Goal: Transaction & Acquisition: Purchase product/service

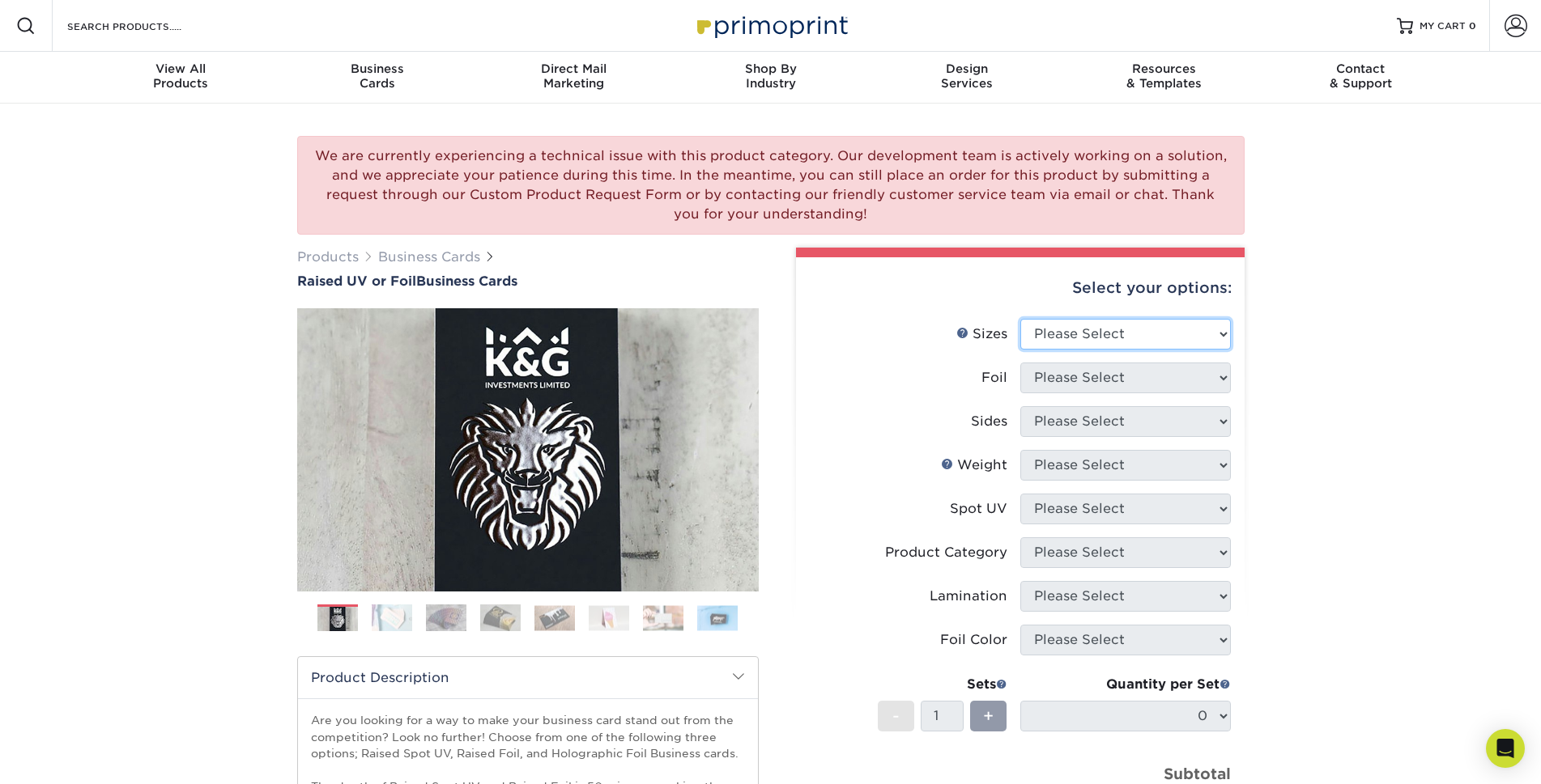
click at [1195, 333] on select "Please Select 2" x 3.5" - Standard" at bounding box center [1125, 334] width 210 height 31
select select "2.00x3.50"
click at [1021, 319] on select "Please Select 2" x 3.5" - Standard" at bounding box center [1125, 334] width 210 height 31
click at [1195, 378] on select "Please Select No Yes" at bounding box center [1125, 378] width 210 height 31
select select "1"
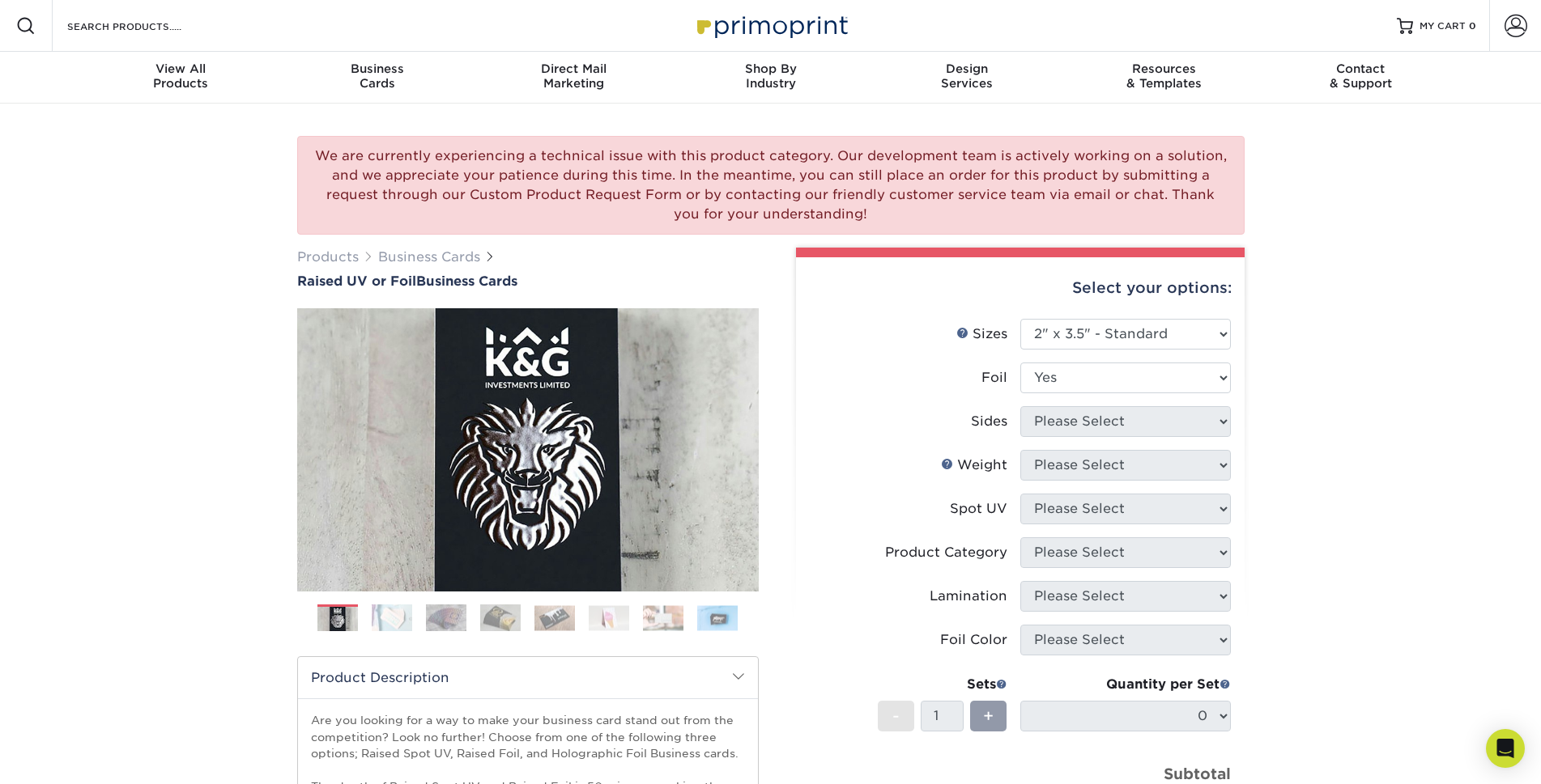
click at [1021, 363] on select "Please Select No Yes" at bounding box center [1125, 378] width 210 height 31
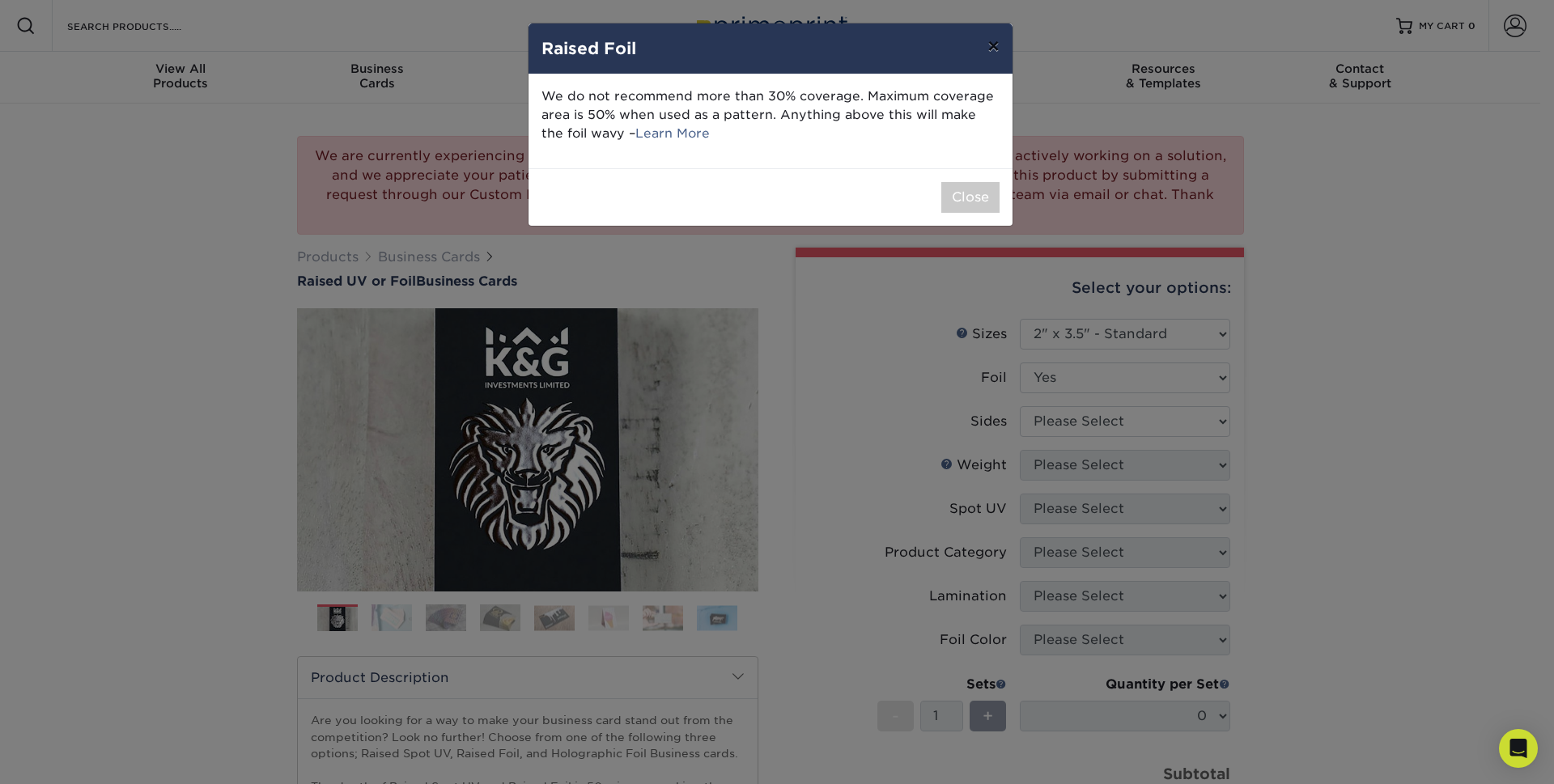
click at [995, 49] on button "×" at bounding box center [993, 46] width 37 height 45
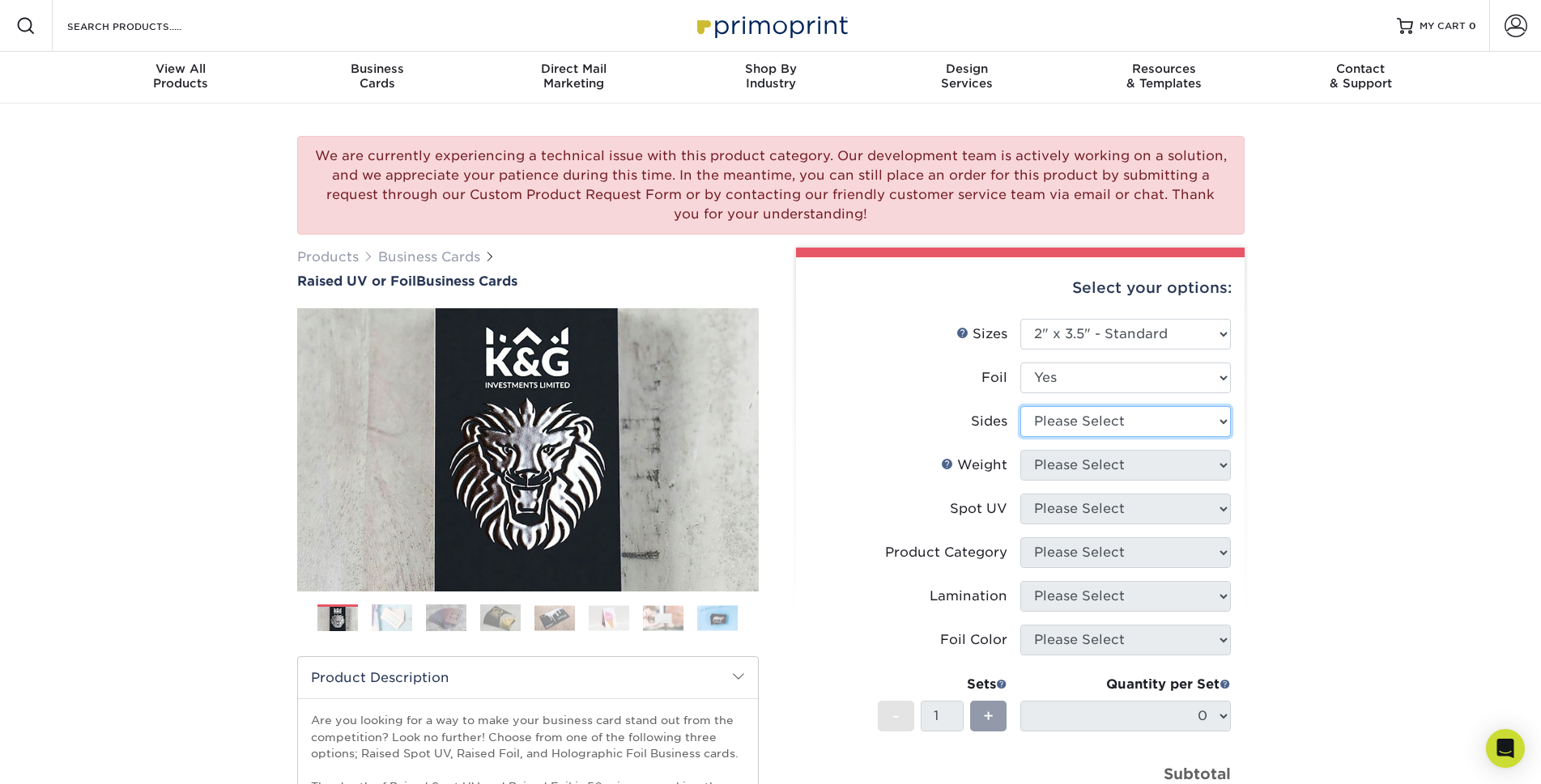
click at [1166, 417] on select "Please Select Print Both Sides - Foil Both Sides Print Both Sides - Foil Front …" at bounding box center [1125, 421] width 210 height 31
select select "a75ac2f1-9911-48d6-841d-245b5ac08f27"
click at [1021, 406] on select "Please Select Print Both Sides - Foil Both Sides Print Both Sides - Foil Front …" at bounding box center [1125, 421] width 210 height 31
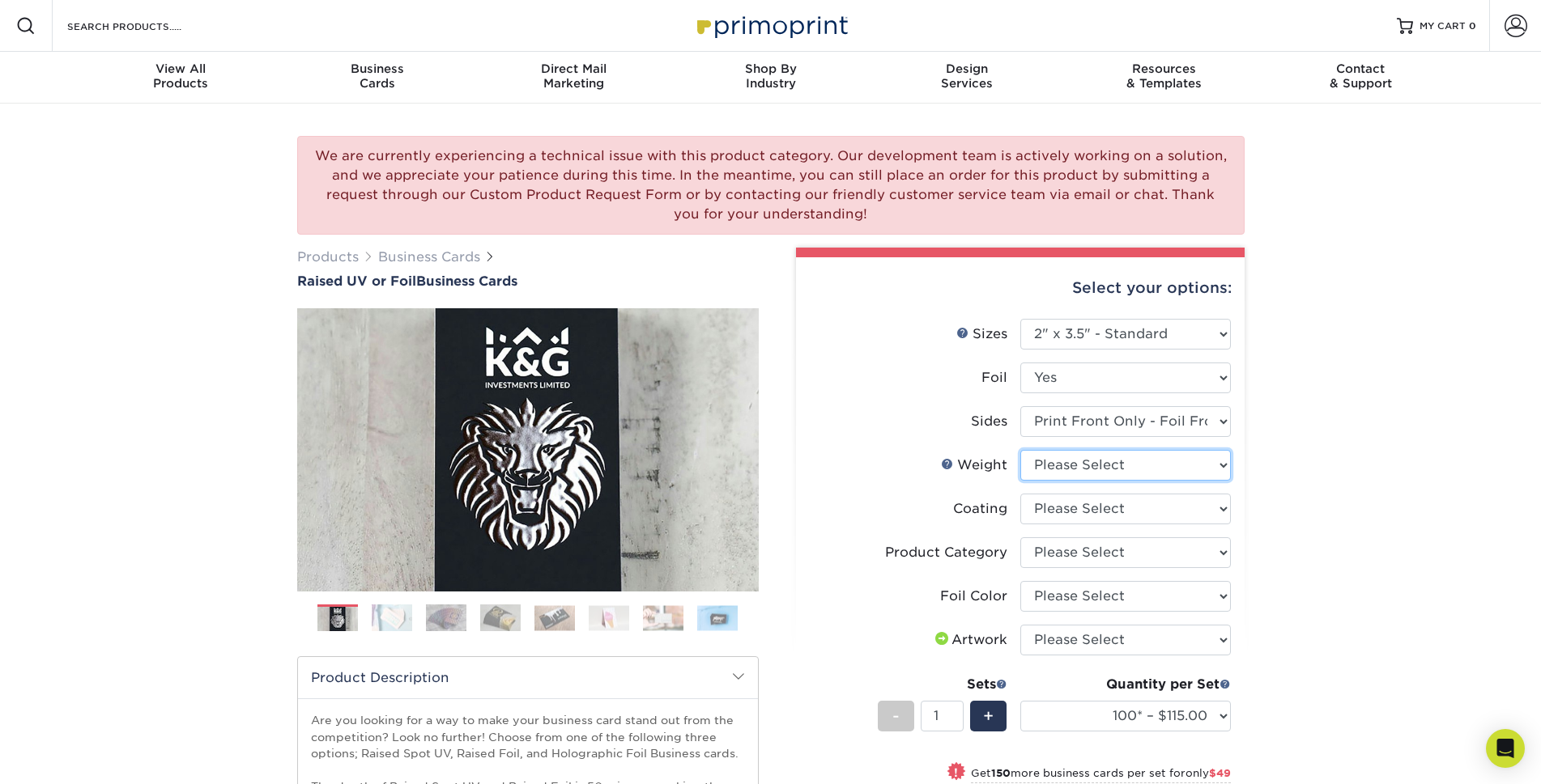
click at [1169, 463] on select "Please Select 16PT" at bounding box center [1125, 465] width 210 height 31
select select "16PT"
click at [1021, 450] on select "Please Select 16PT" at bounding box center [1125, 465] width 210 height 31
click at [1177, 515] on select at bounding box center [1125, 508] width 210 height 31
select select "3e7618de-abca-4bda-9f97-8b9129e913d8"
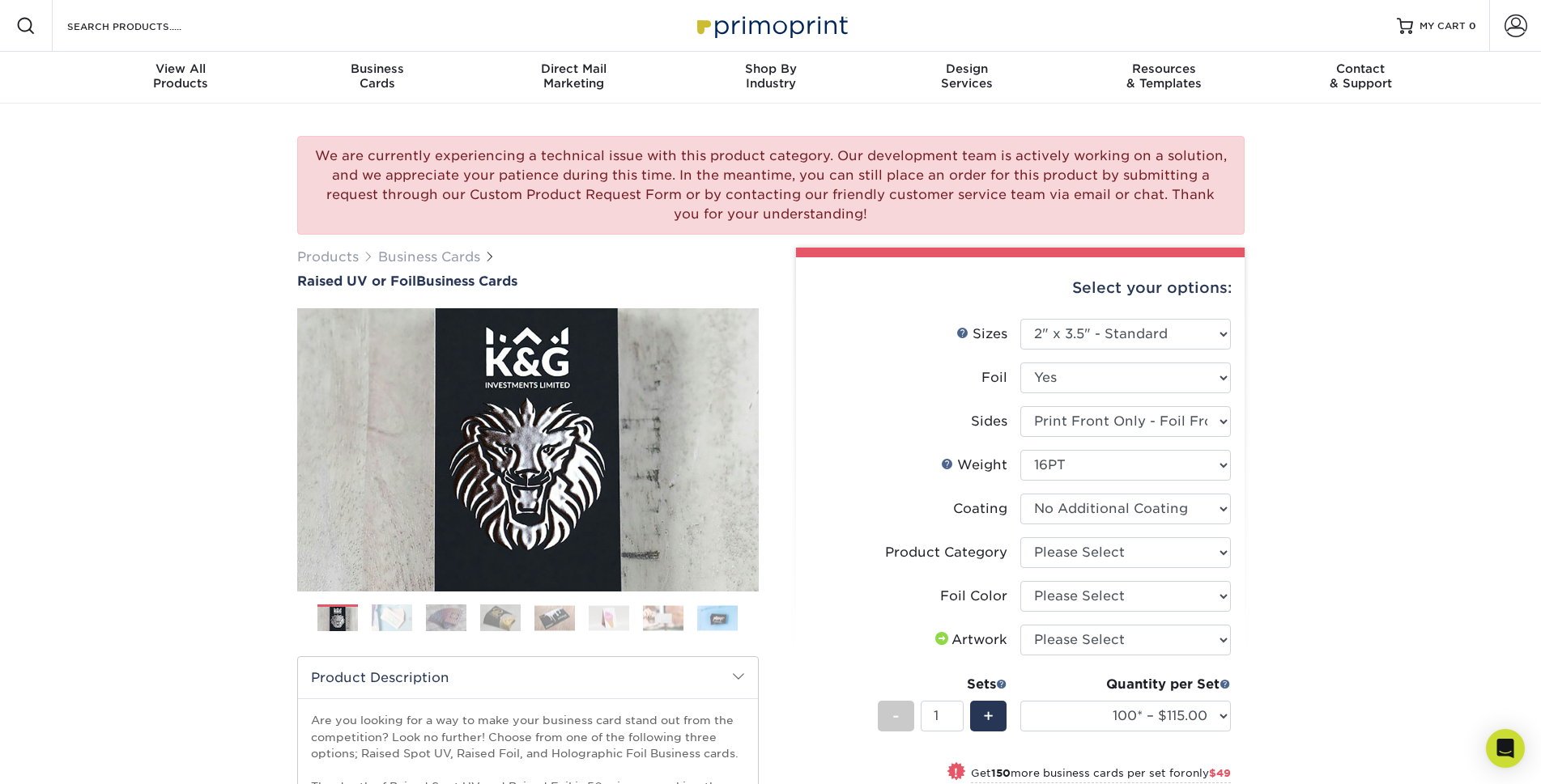
click at [1021, 493] on select at bounding box center [1125, 508] width 210 height 31
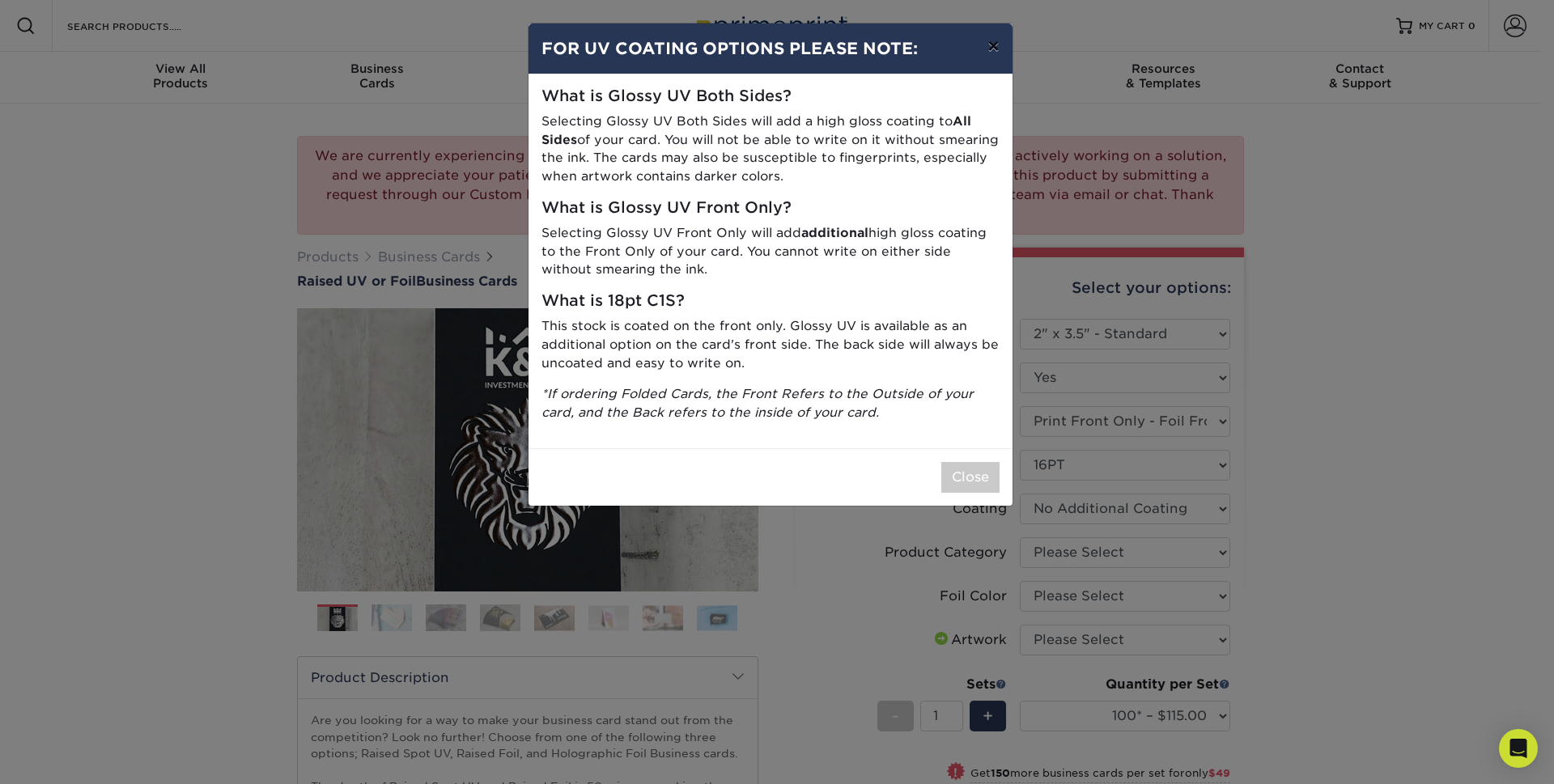
click at [990, 48] on button "×" at bounding box center [993, 46] width 37 height 45
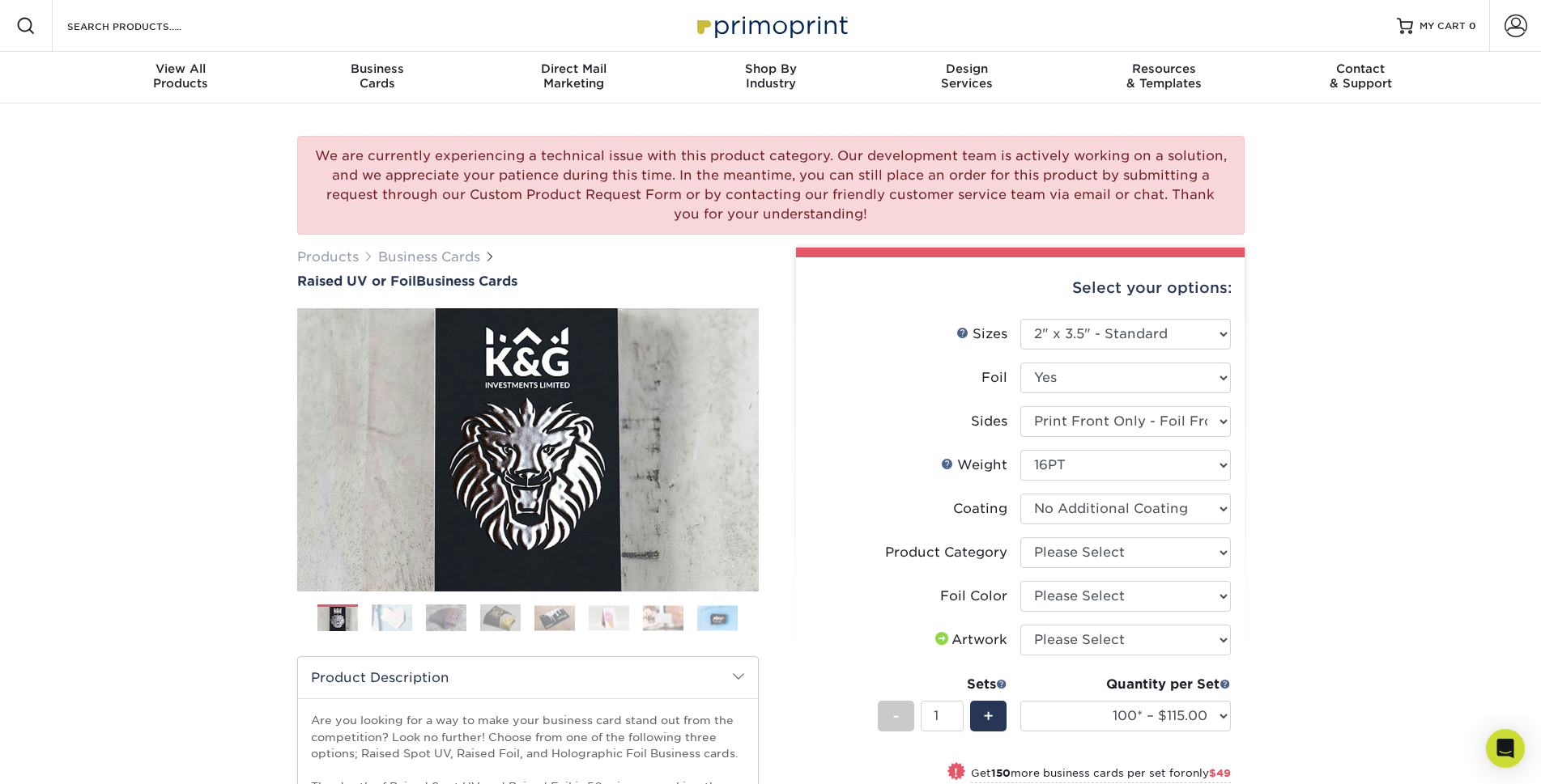
click at [990, 48] on div "Resources Menu Search Products Account SIGN IN CREATE AN ACCOUNT forgot passwor…" at bounding box center [770, 26] width 1541 height 52
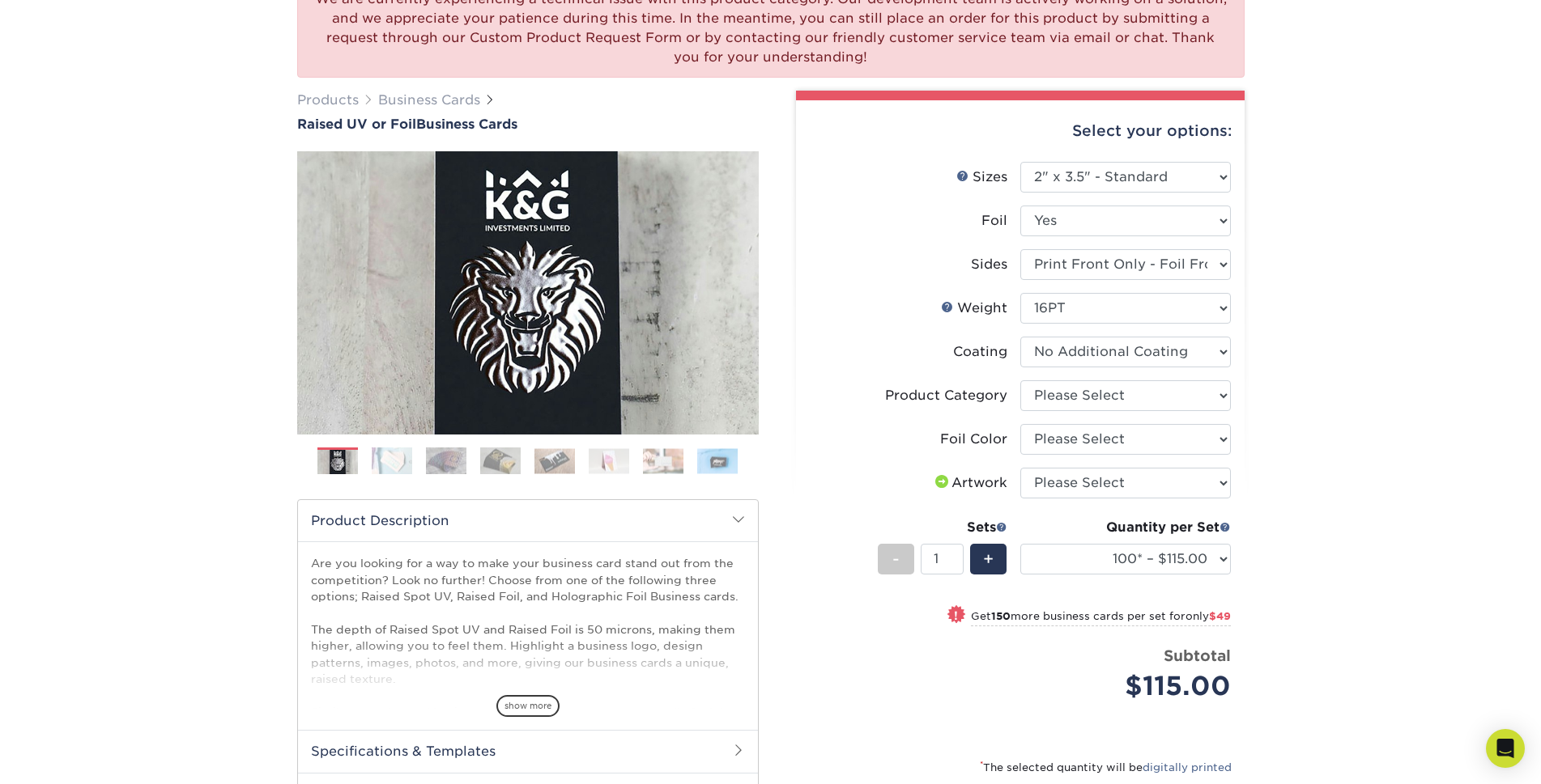
scroll to position [162, 0]
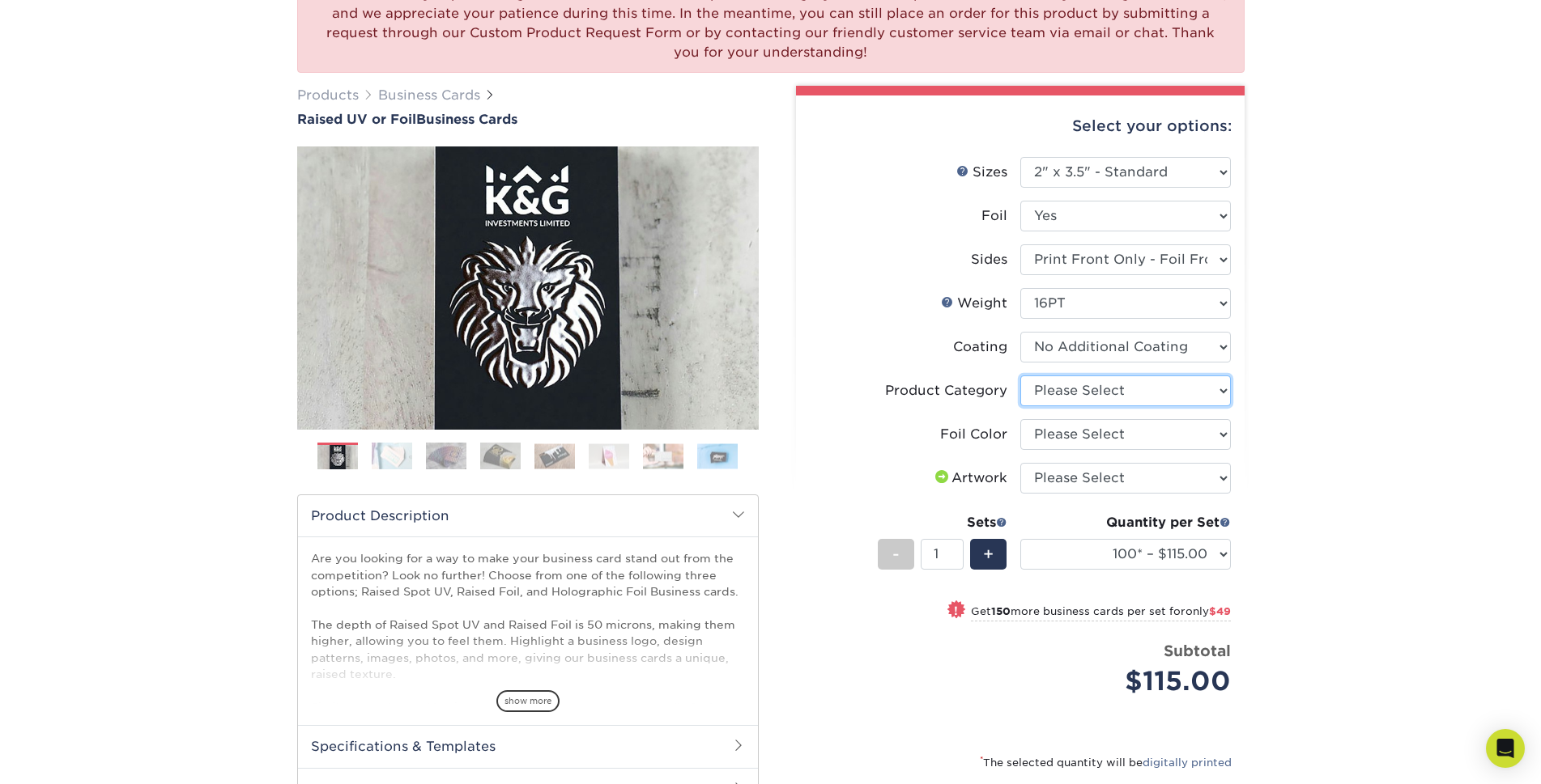
click at [1176, 394] on select "Please Select Business Cards" at bounding box center [1125, 390] width 210 height 31
select select "3b5148f1-0588-4f88-a218-97bcfdce65c1"
click at [1021, 375] on select "Please Select Business Cards" at bounding box center [1125, 390] width 210 height 31
click at [1166, 426] on select "Please Select Silver Foil Gold Foil Holographic Foil" at bounding box center [1125, 435] width 210 height 31
click at [1195, 459] on div "We are currently experiencing a technical issue with this product category. Our…" at bounding box center [770, 457] width 1541 height 1032
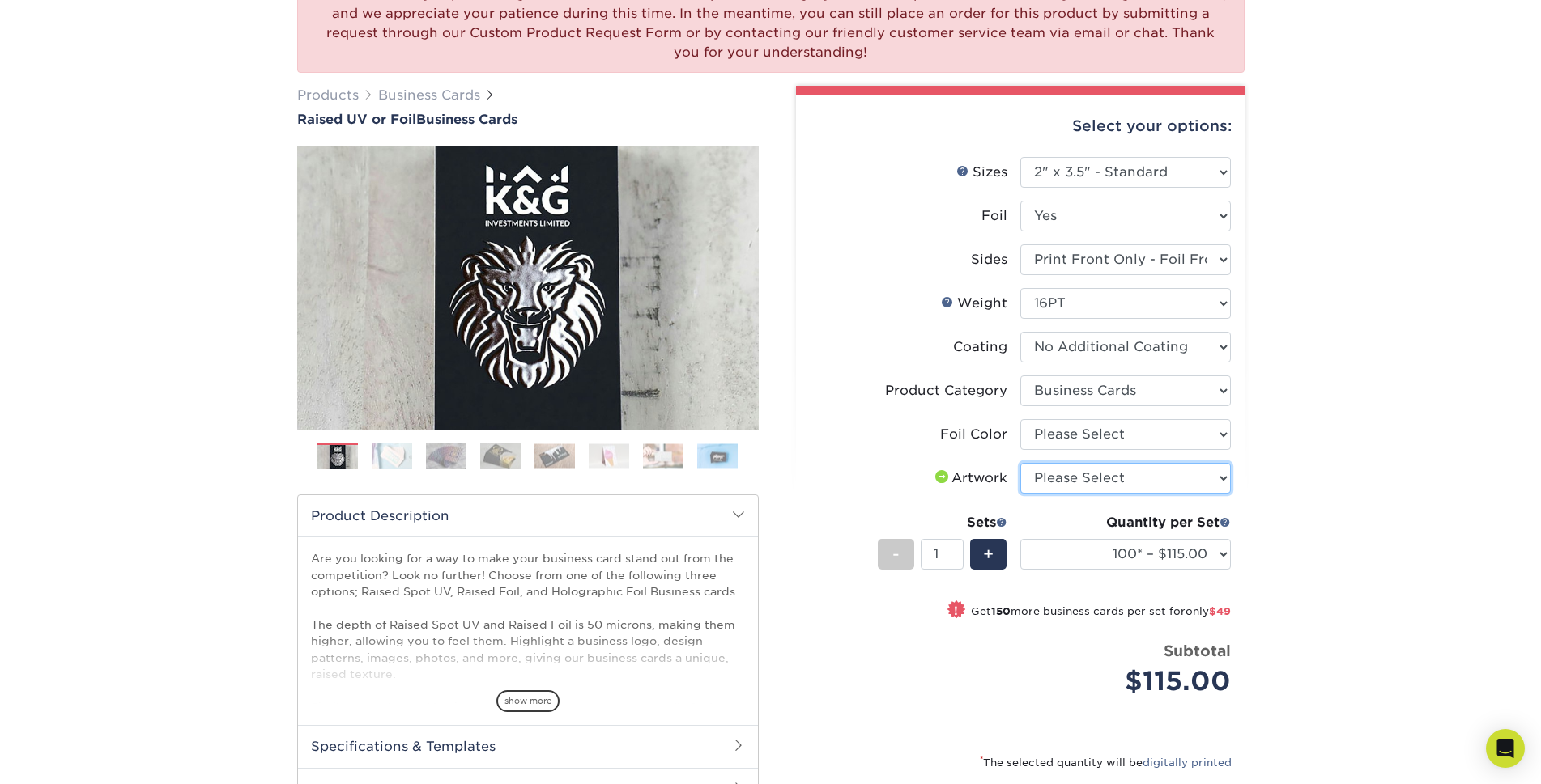
click at [1181, 479] on select "Please Select I will upload files I need a design - $100" at bounding box center [1125, 478] width 210 height 31
click at [1195, 474] on div "We are currently experiencing a technical issue with this product category. Our…" at bounding box center [770, 457] width 1541 height 1032
click at [1187, 473] on select "Please Select I will upload files I need a design - $100" at bounding box center [1125, 478] width 210 height 31
click at [1195, 456] on div "We are currently experiencing a technical issue with this product category. Our…" at bounding box center [770, 457] width 1541 height 1032
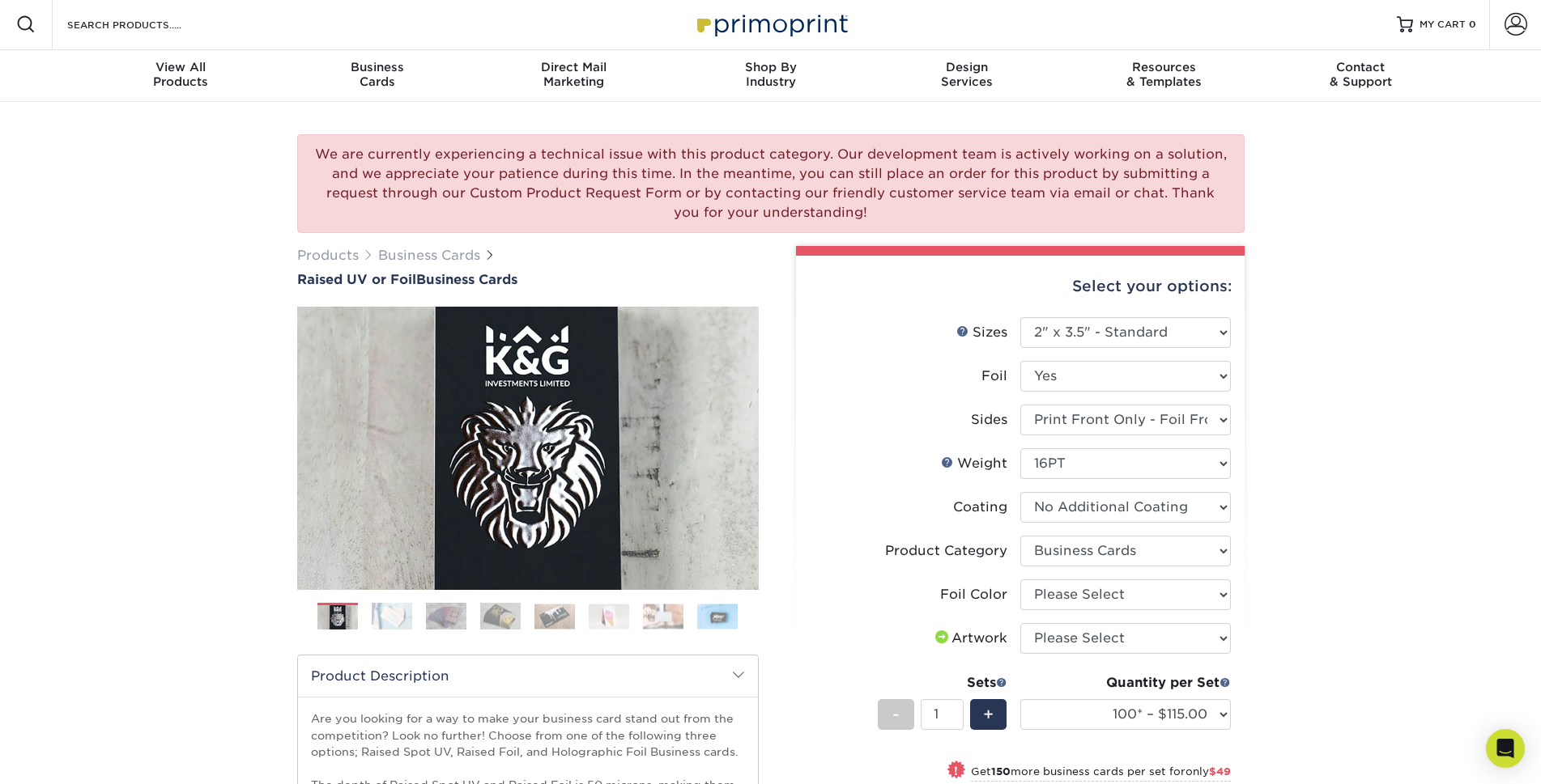
scroll to position [0, 0]
